Goal: Transaction & Acquisition: Purchase product/service

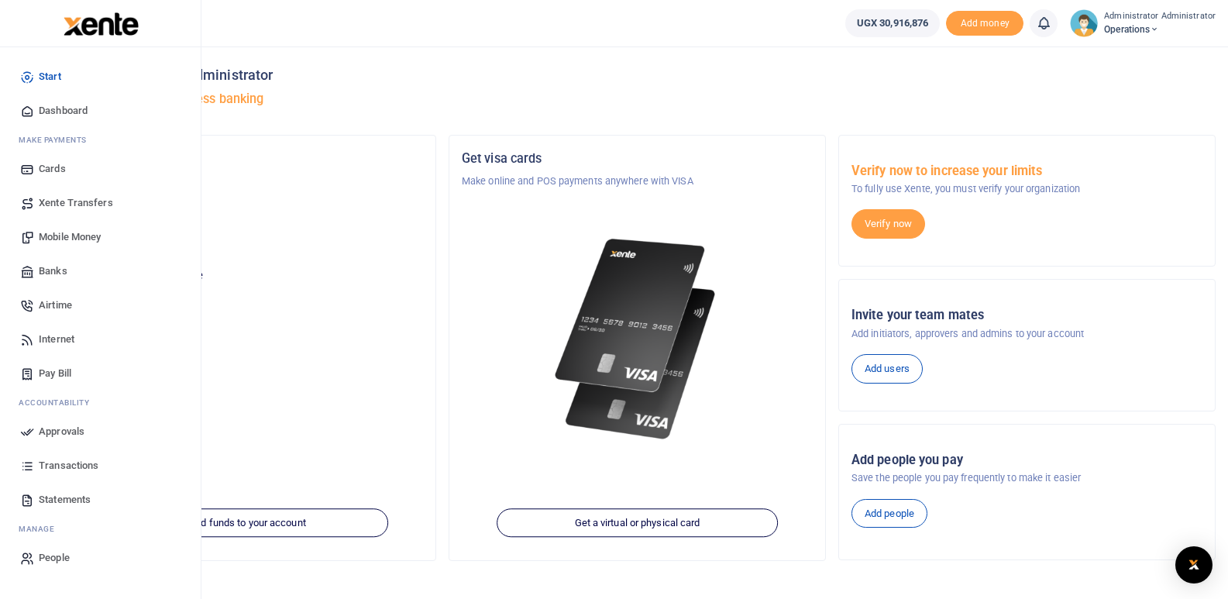
click at [91, 235] on span "Mobile Money" at bounding box center [70, 236] width 62 height 15
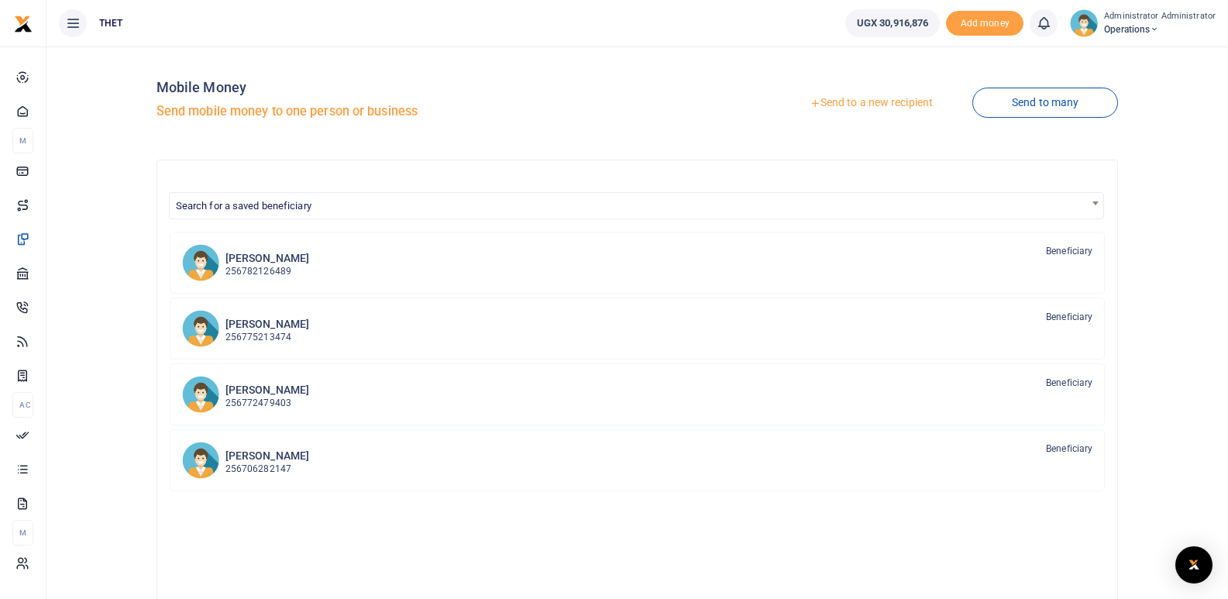
click at [882, 93] on link "Send to a new recipient" at bounding box center [871, 103] width 202 height 28
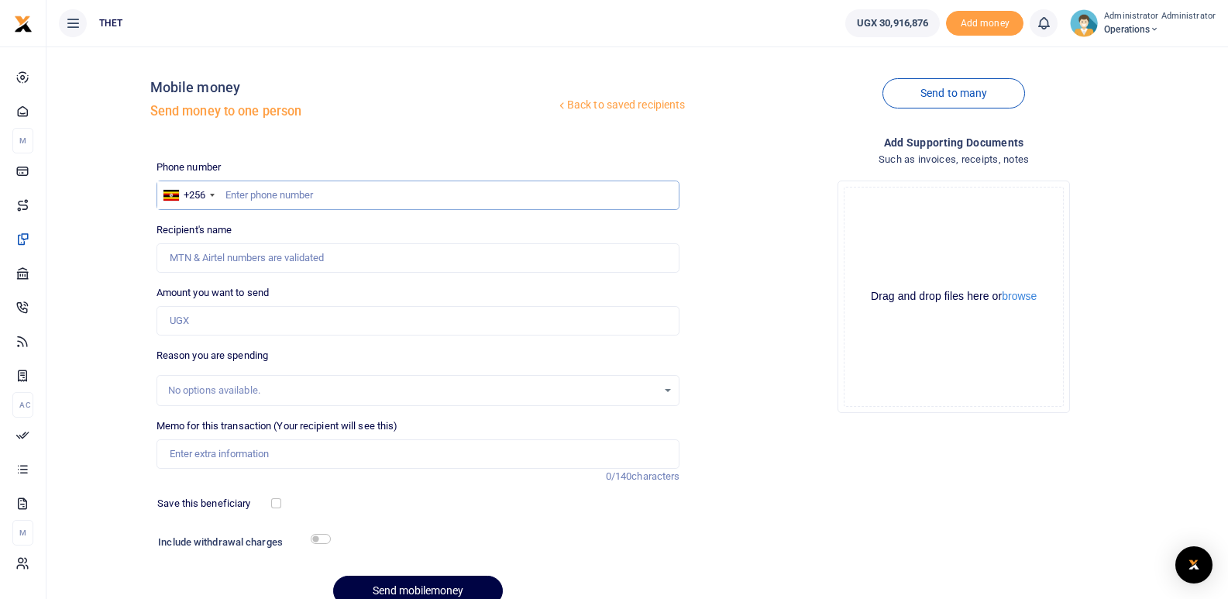
click at [292, 194] on input "text" at bounding box center [419, 195] width 524 height 29
type input "0754154066"
type input "Balaam Mbabazi"
type input "0754154066"
click at [208, 321] on input "Amount you want to send" at bounding box center [419, 320] width 524 height 29
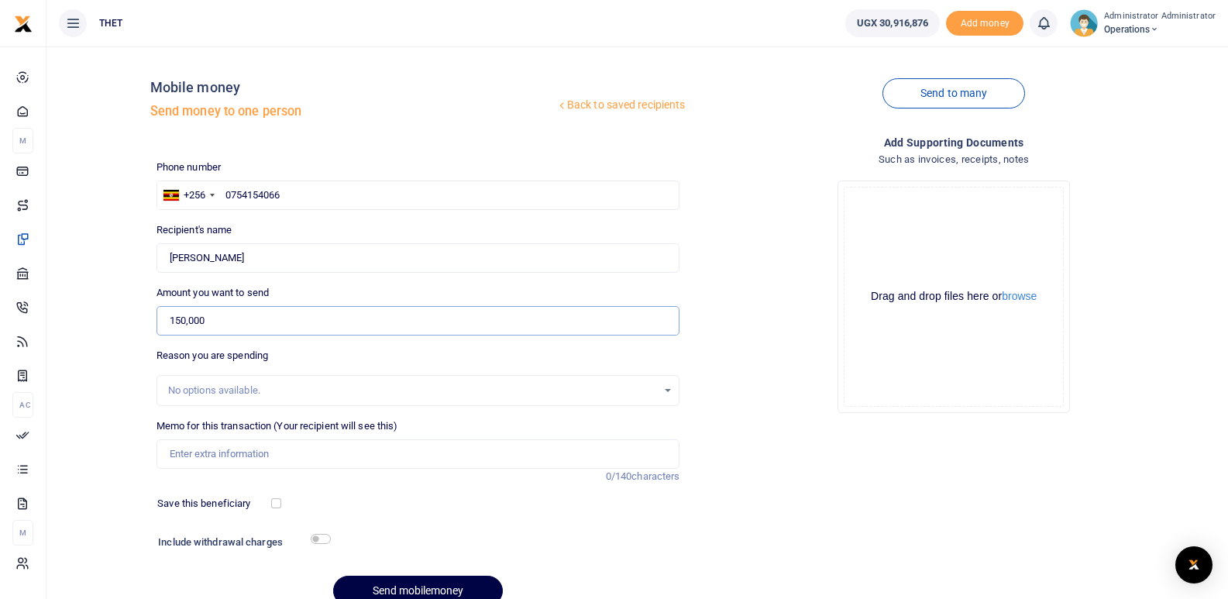
type input "150,000"
click at [219, 456] on input "Memo for this transaction (Your recipient will see this)" at bounding box center [419, 453] width 524 height 29
type input "Transport for mobilising CHWs in Kazo district"
click at [395, 502] on div "Save this beneficiary" at bounding box center [408, 503] width 515 height 15
click at [326, 533] on div "Include withdrawal charges" at bounding box center [241, 544] width 178 height 25
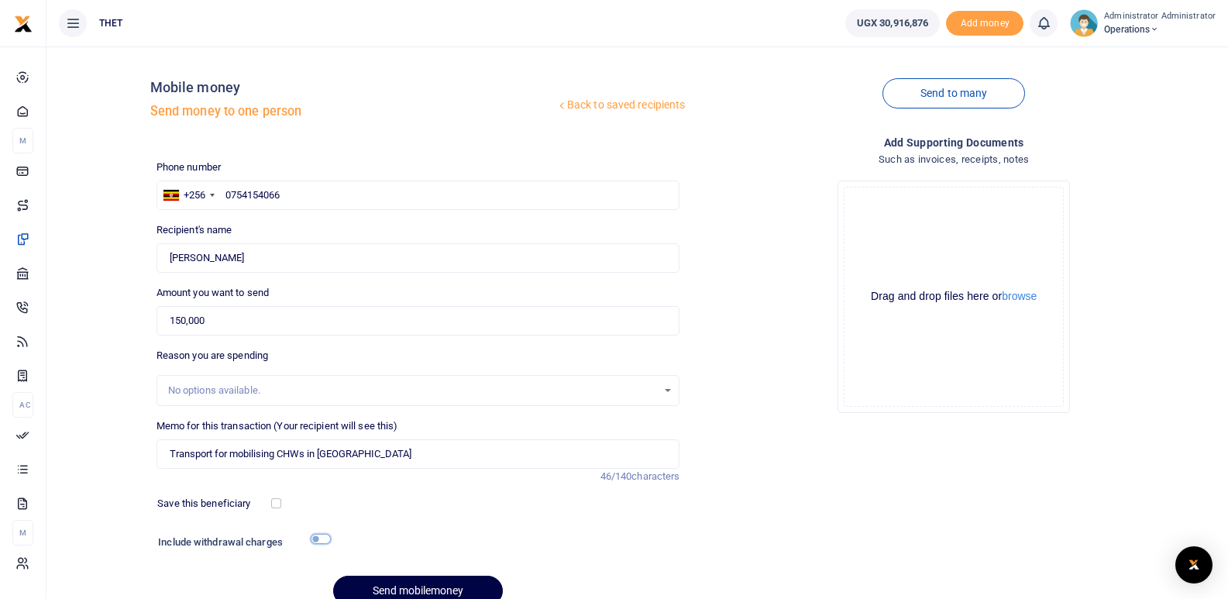
click at [322, 538] on input "checkbox" at bounding box center [321, 539] width 20 height 10
checkbox input "true"
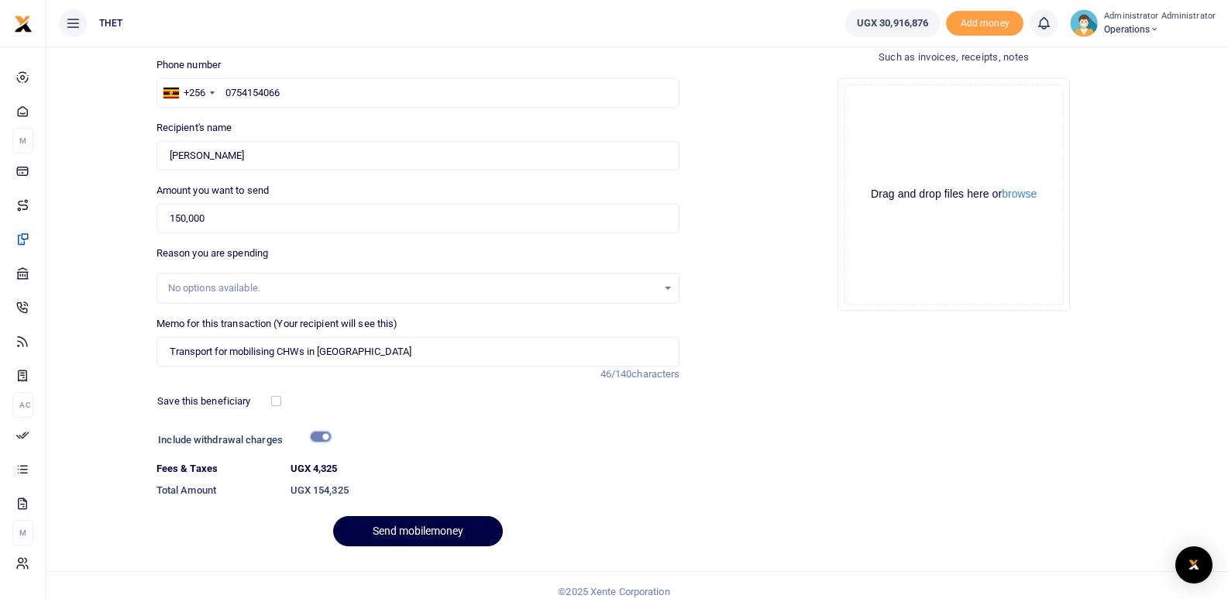
scroll to position [115, 0]
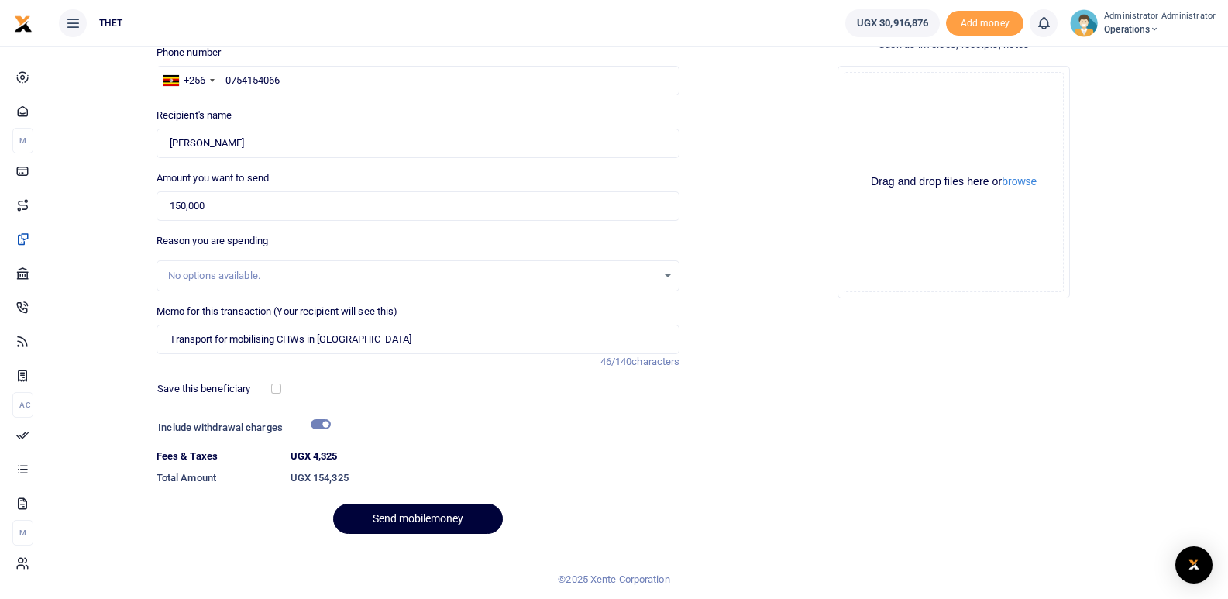
click at [421, 515] on button "Send mobilemoney" at bounding box center [418, 519] width 170 height 30
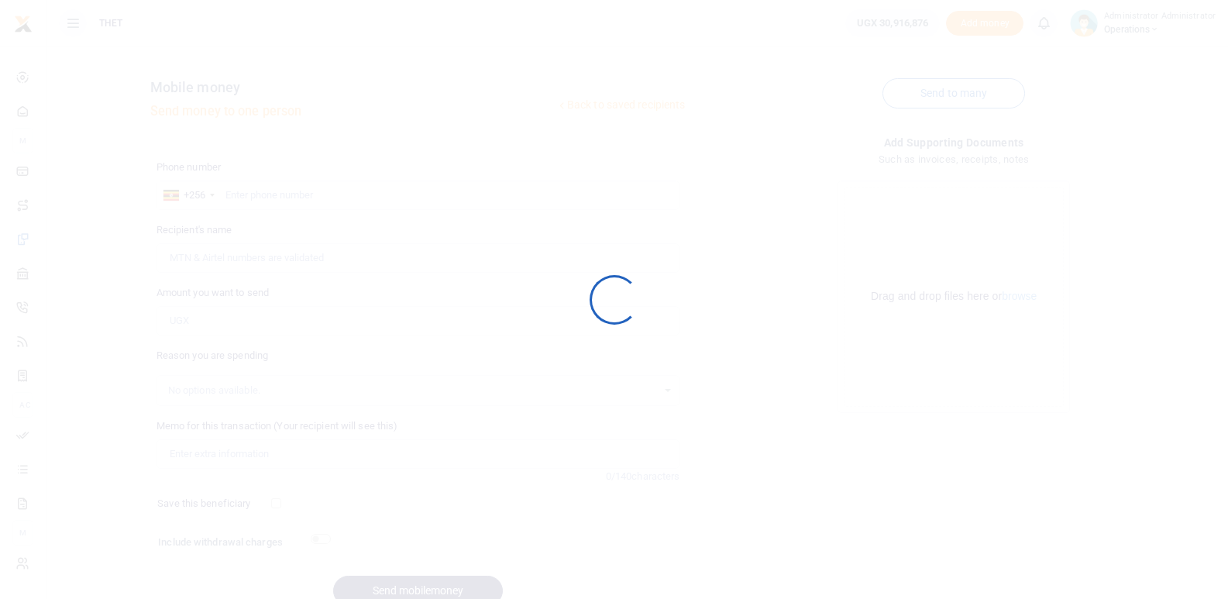
scroll to position [72, 0]
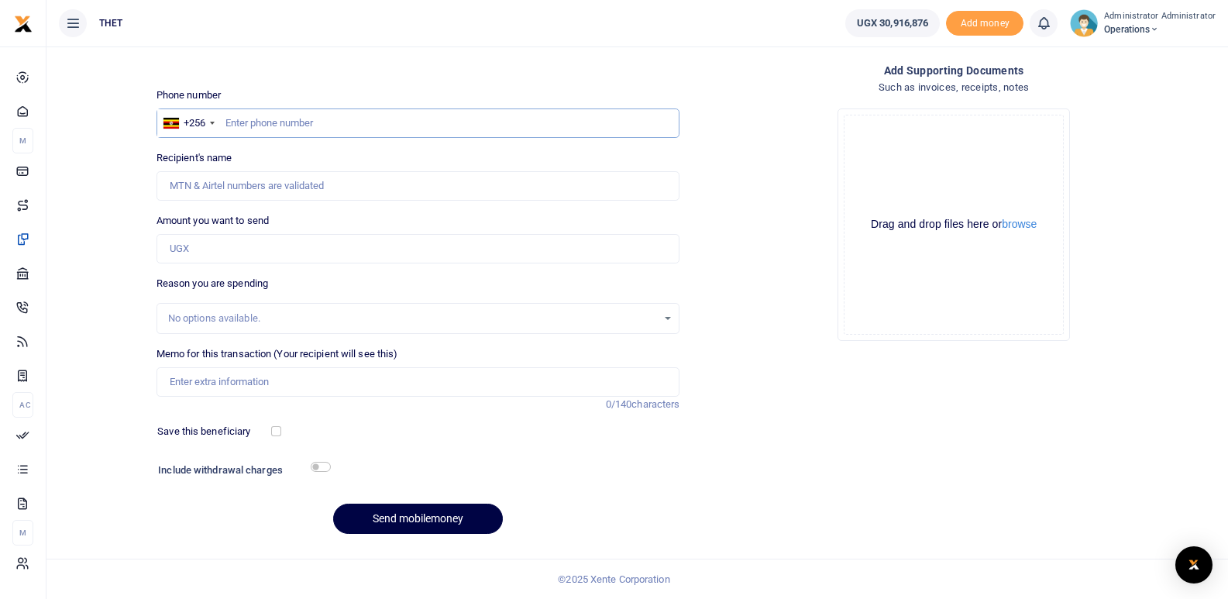
click at [259, 115] on input "text" at bounding box center [419, 122] width 524 height 29
click at [238, 123] on input "072864699" at bounding box center [419, 122] width 524 height 29
type input "0752864699"
type input "Edmond Kabyemera"
type input "0752864699"
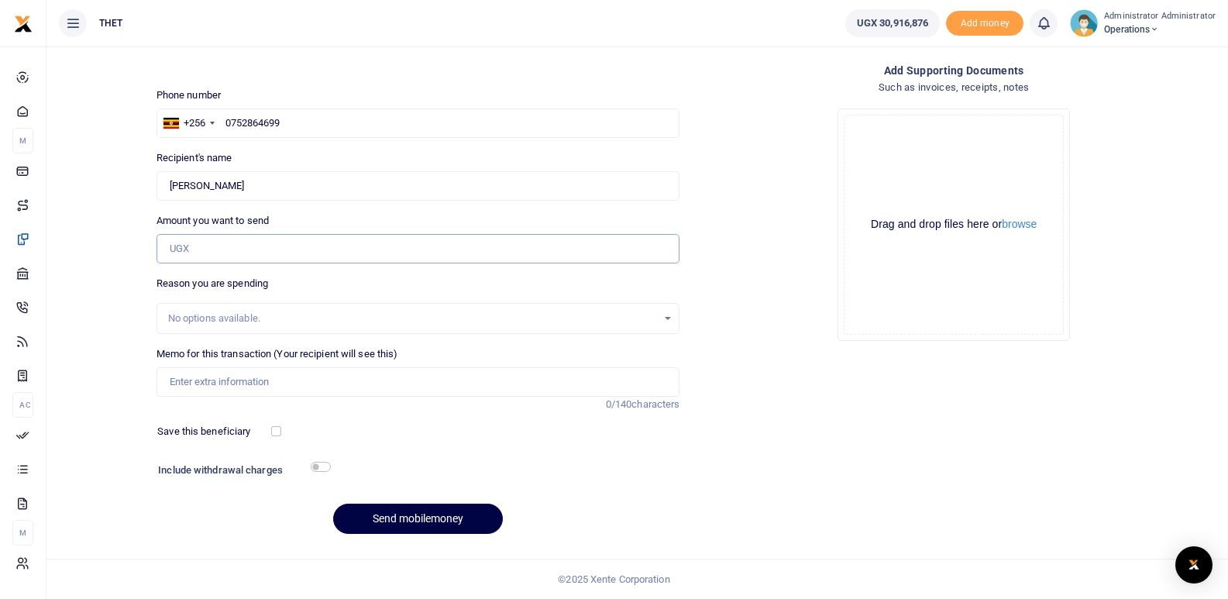
click at [211, 253] on input "Amount you want to send" at bounding box center [419, 248] width 524 height 29
type input "150,000"
click at [253, 375] on input "Memo for this transaction (Your recipient will see this)" at bounding box center [419, 381] width 524 height 29
type input "Transport for mobilising CHWs in Isingiro district"
click at [380, 422] on div "Phone number +256 Uganda +256 0752864699 Phone is required. Recipient's name Fo…" at bounding box center [418, 317] width 536 height 459
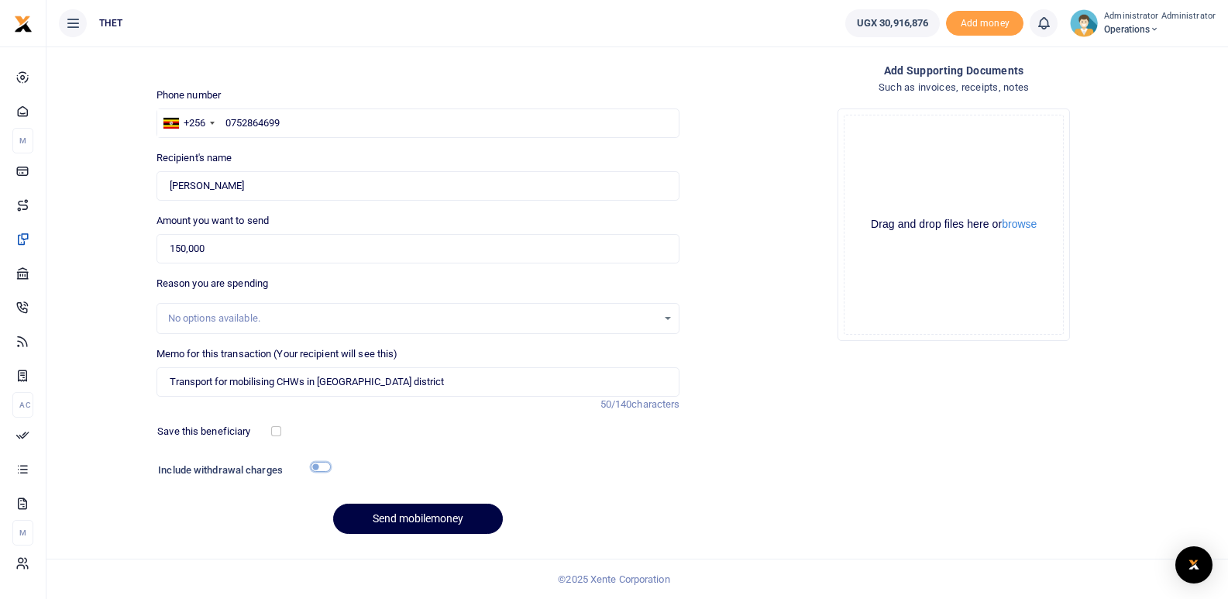
click at [322, 466] on input "checkbox" at bounding box center [321, 467] width 20 height 10
checkbox input "true"
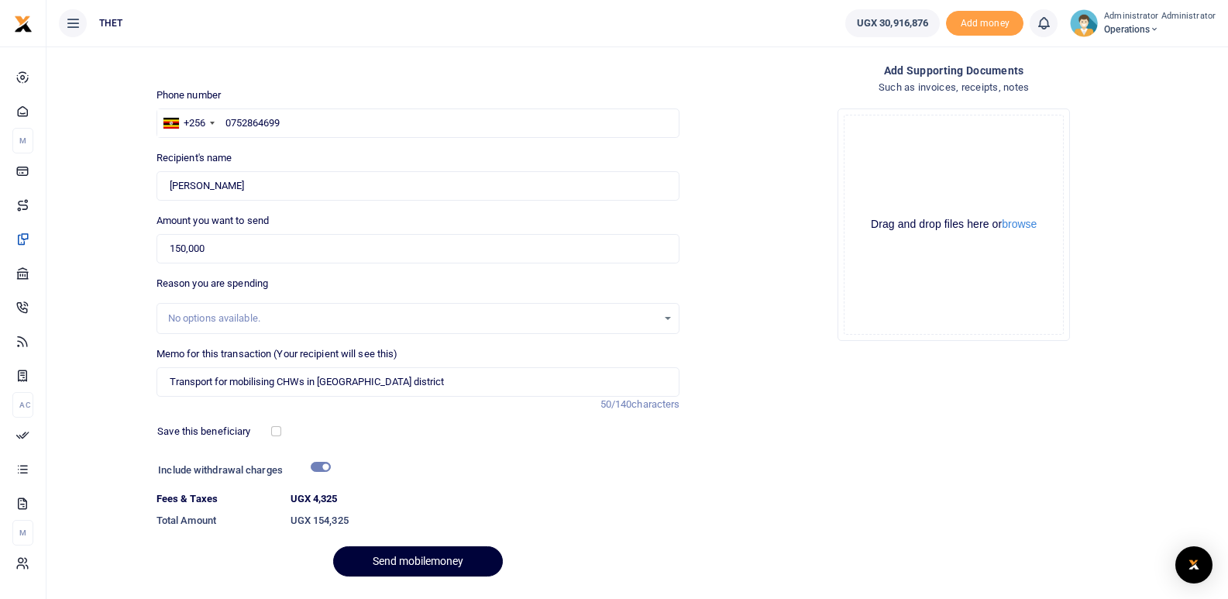
click at [406, 558] on button "Send mobilemoney" at bounding box center [418, 561] width 170 height 30
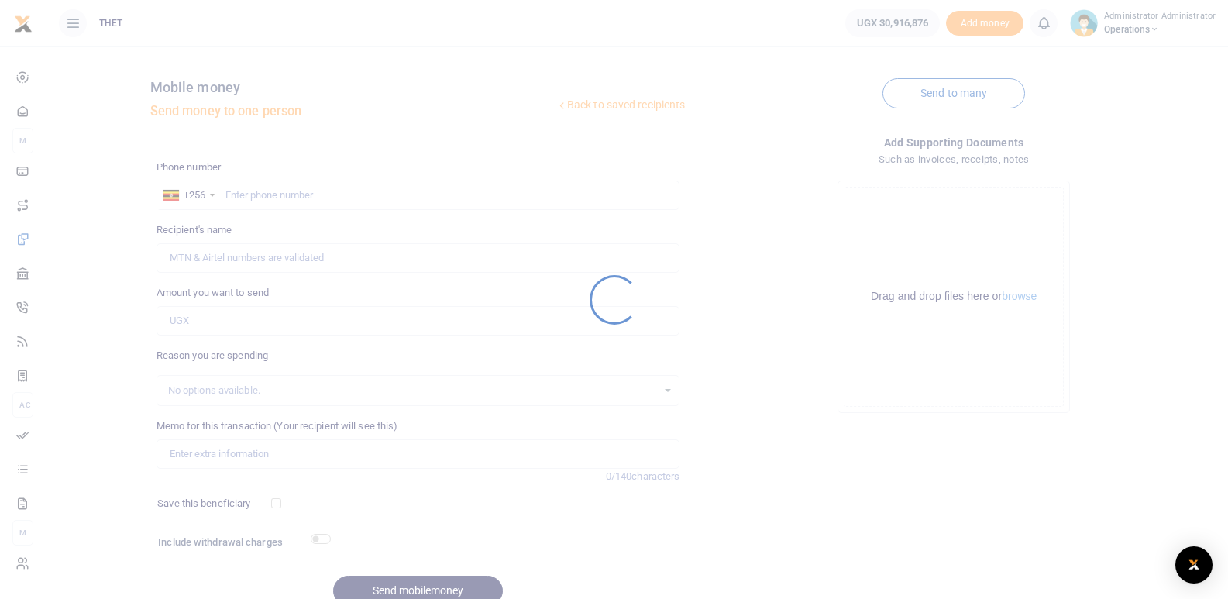
scroll to position [72, 0]
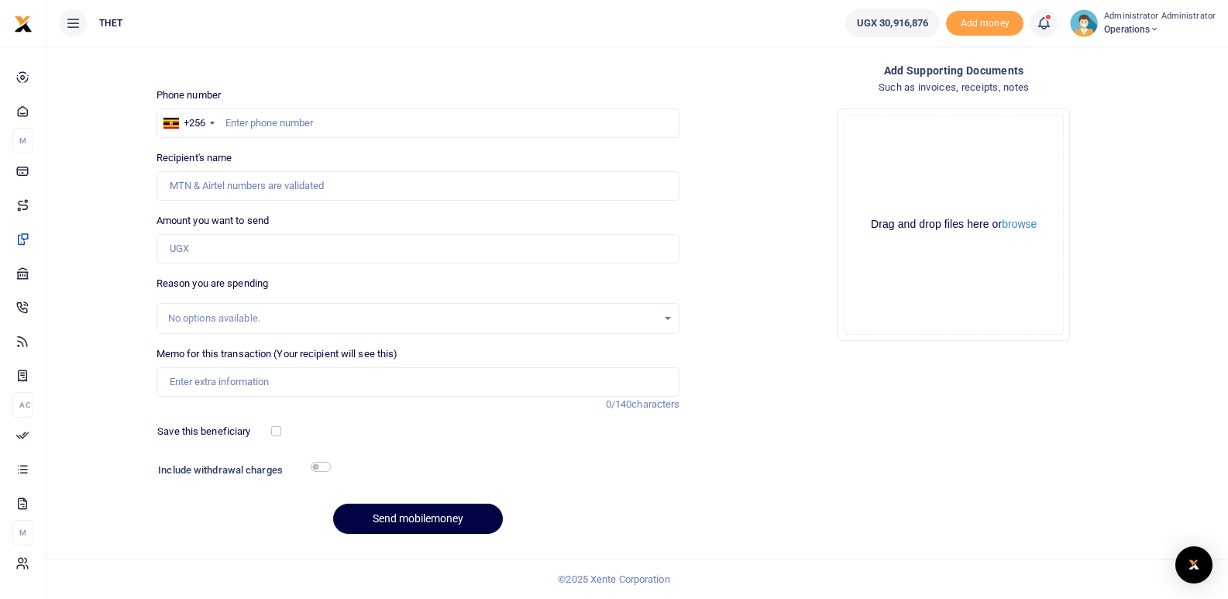
click at [1045, 22] on icon at bounding box center [1043, 23] width 15 height 17
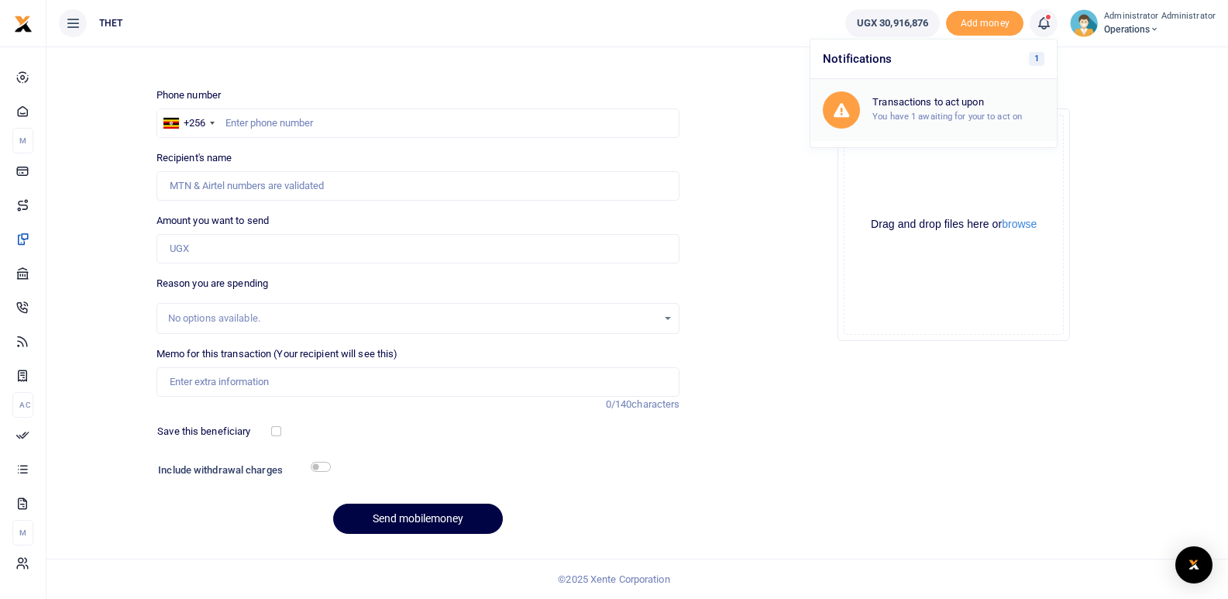
click at [960, 110] on div "Transactions to act upon You have 1 awaiting for your to act on" at bounding box center [959, 109] width 172 height 27
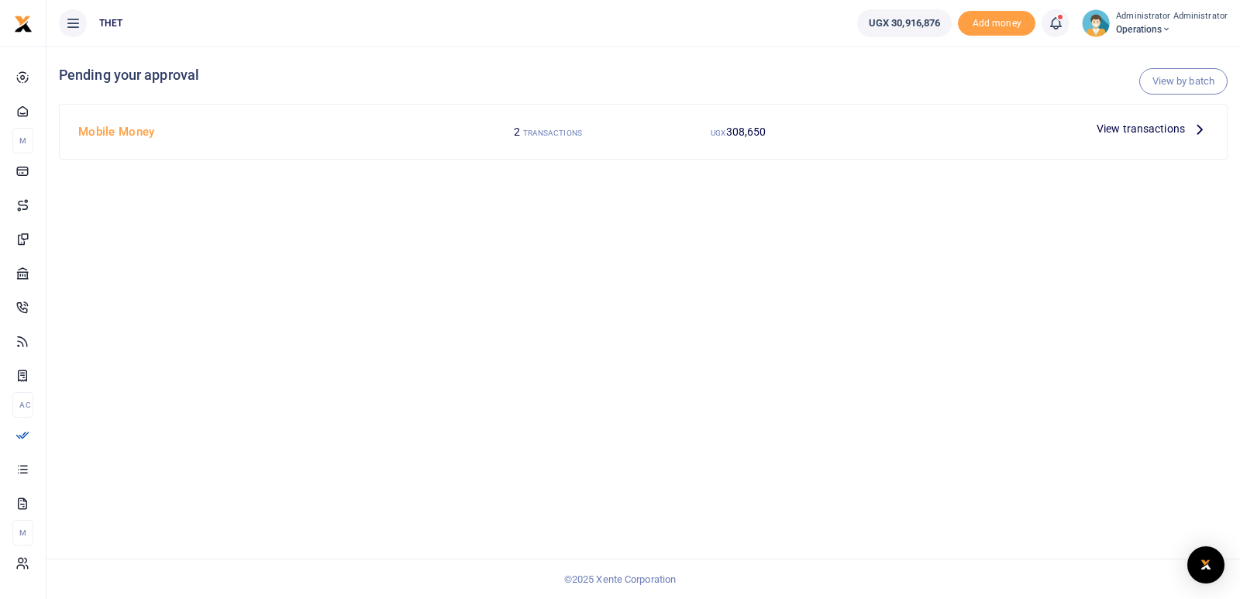
click at [1199, 129] on icon at bounding box center [1199, 128] width 17 height 17
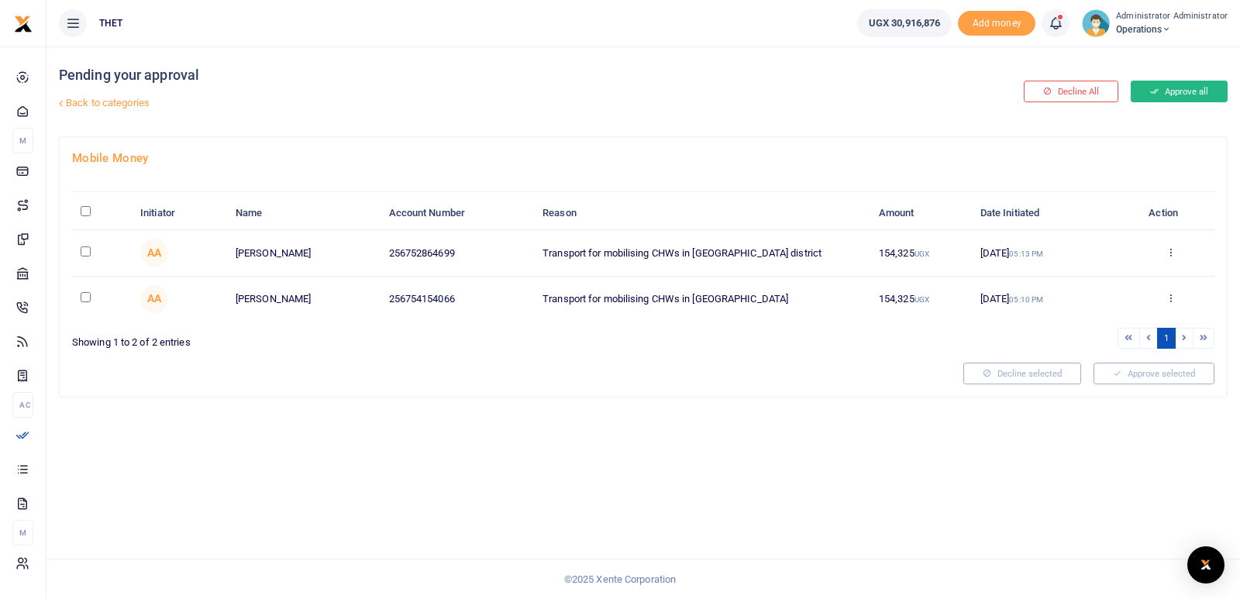
click at [1199, 88] on button "Approve all" at bounding box center [1179, 92] width 97 height 22
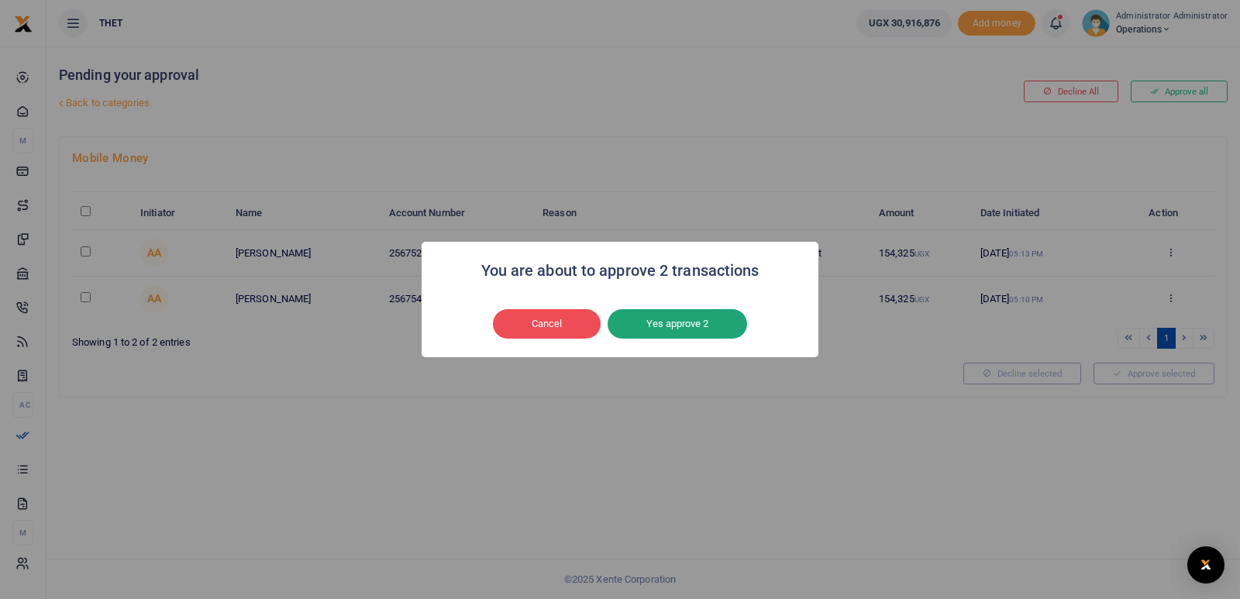
click at [688, 325] on button "Yes approve 2" at bounding box center [676, 323] width 139 height 29
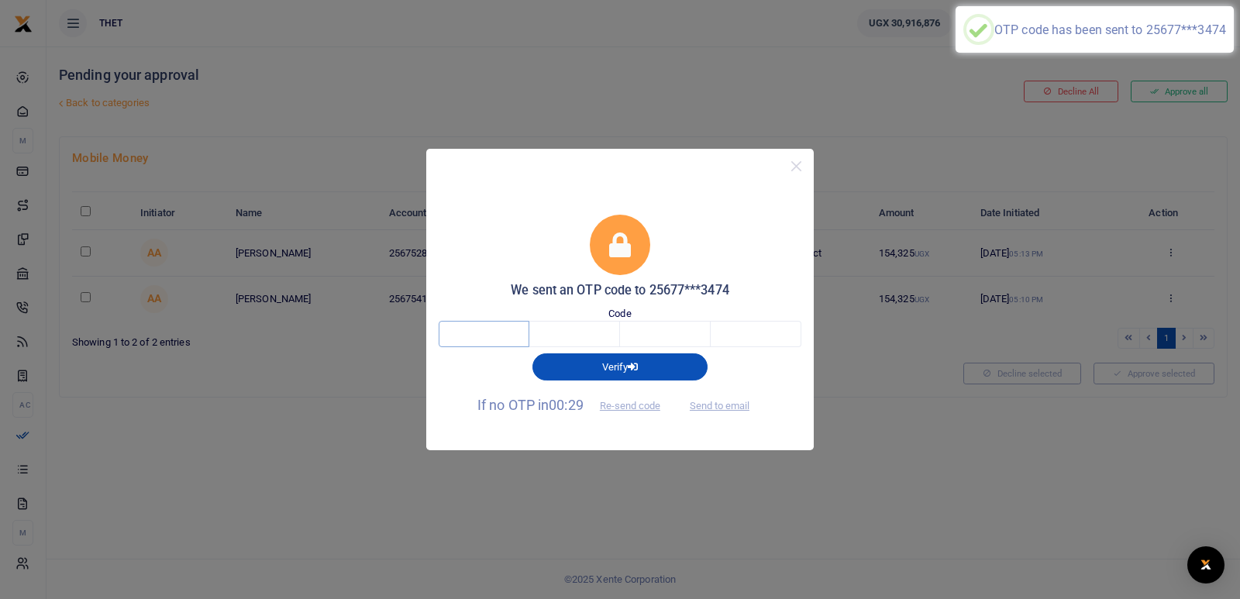
click at [481, 335] on input "text" at bounding box center [484, 334] width 91 height 26
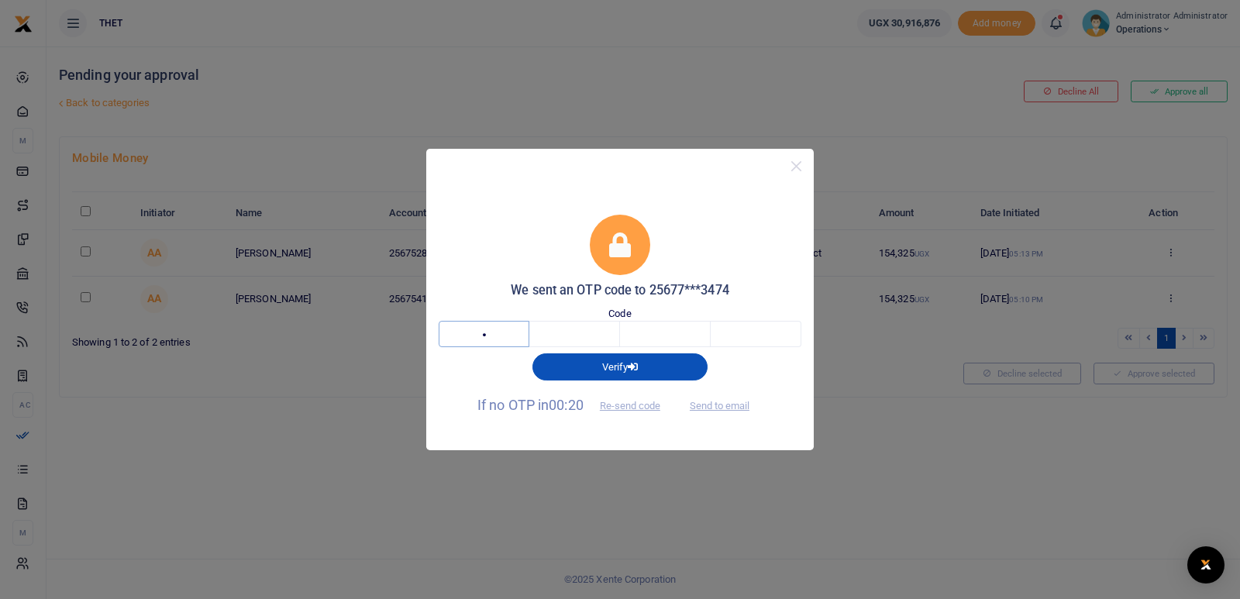
type input "1"
type input "5"
type input "4"
type input "9"
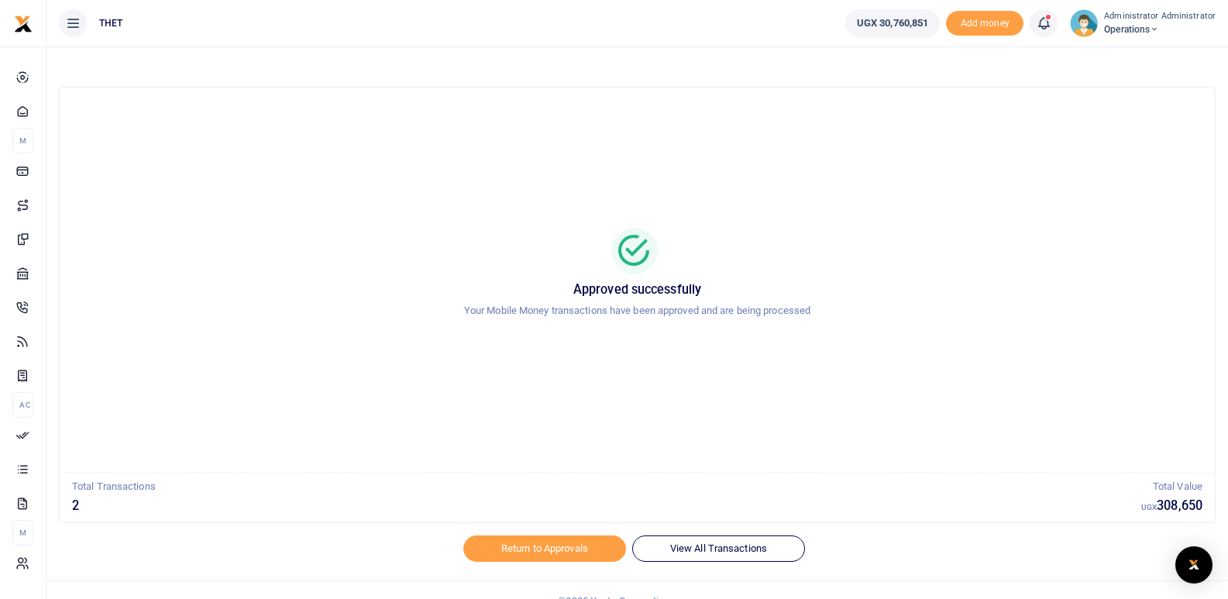
click at [895, 205] on div "Approved successfully Your Mobile Money transactions have been approved and are…" at bounding box center [637, 280] width 1118 height 360
click at [1089, 28] on img at bounding box center [1084, 23] width 28 height 28
click at [1135, 112] on link "Logout" at bounding box center [1150, 113] width 122 height 22
